Goal: Navigation & Orientation: Find specific page/section

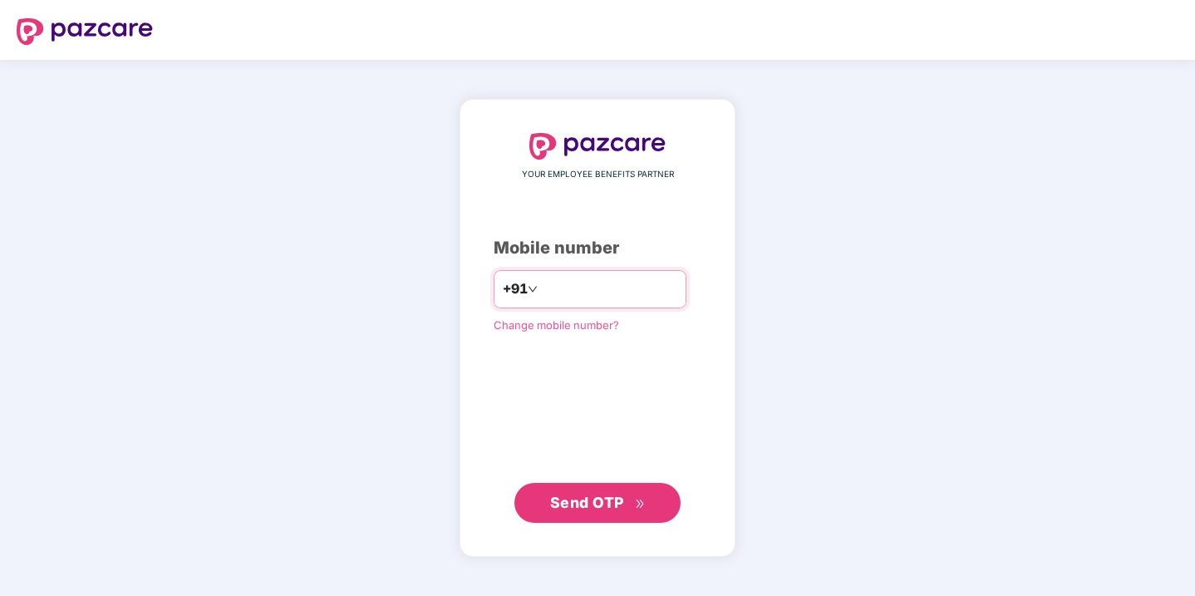
type input "**********"
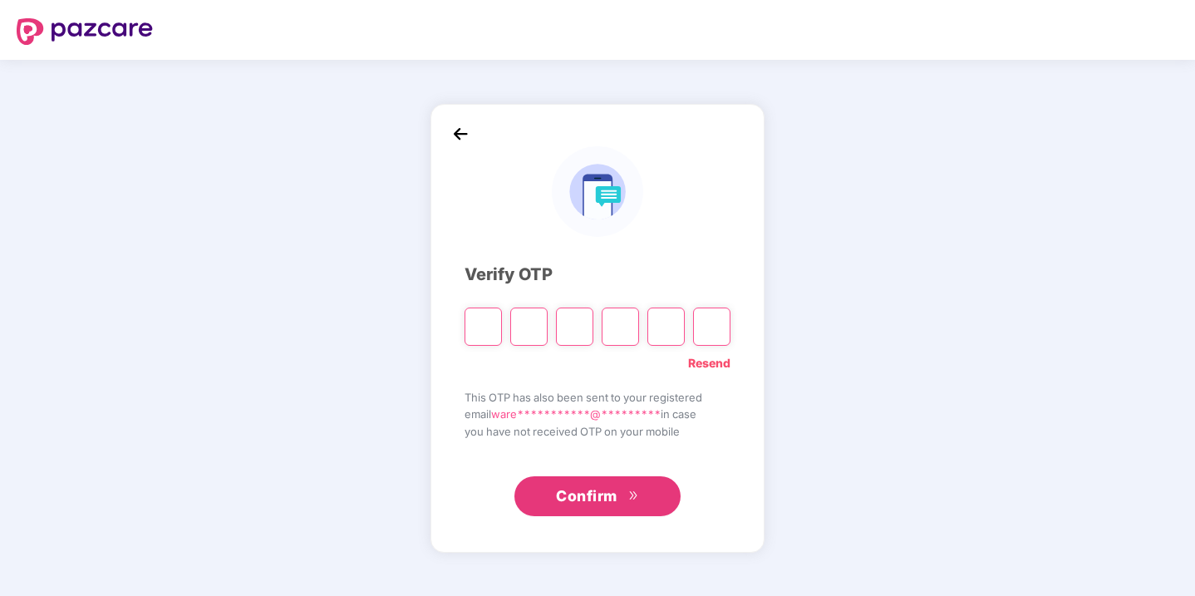
type input "*"
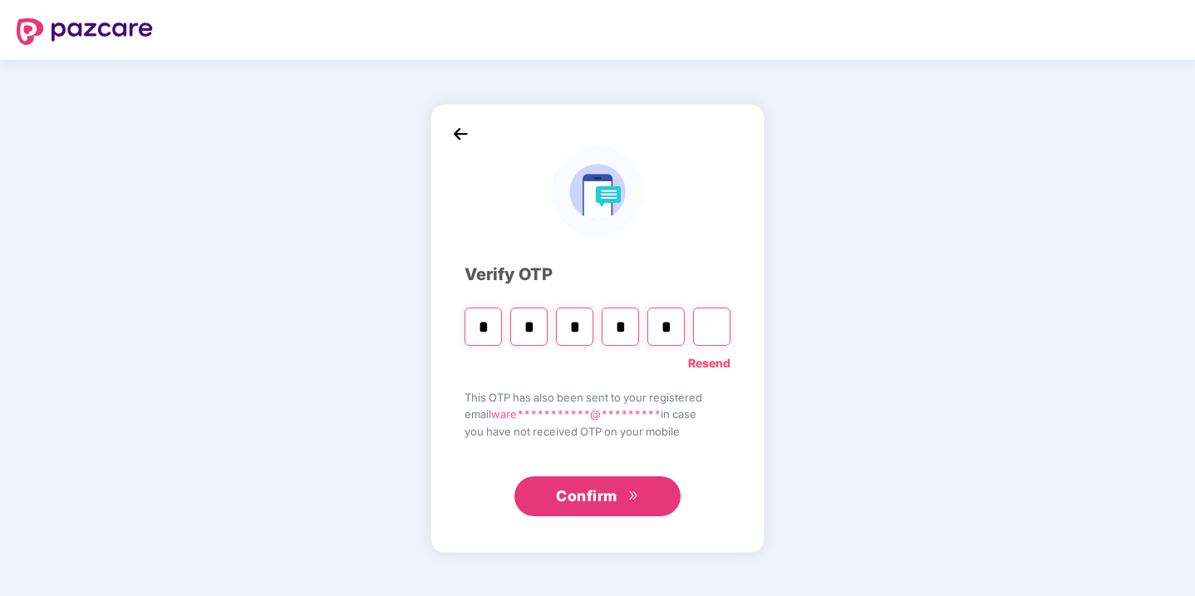
type input "*"
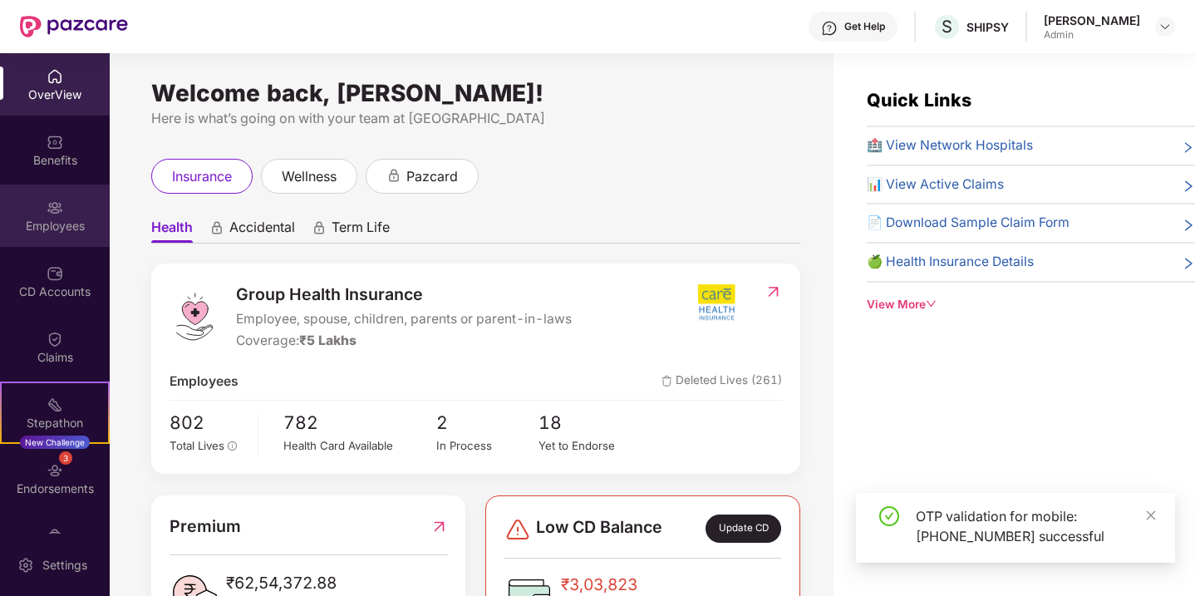
click at [62, 222] on div "Employees" at bounding box center [55, 226] width 110 height 17
